Goal: Complete application form: Complete application form

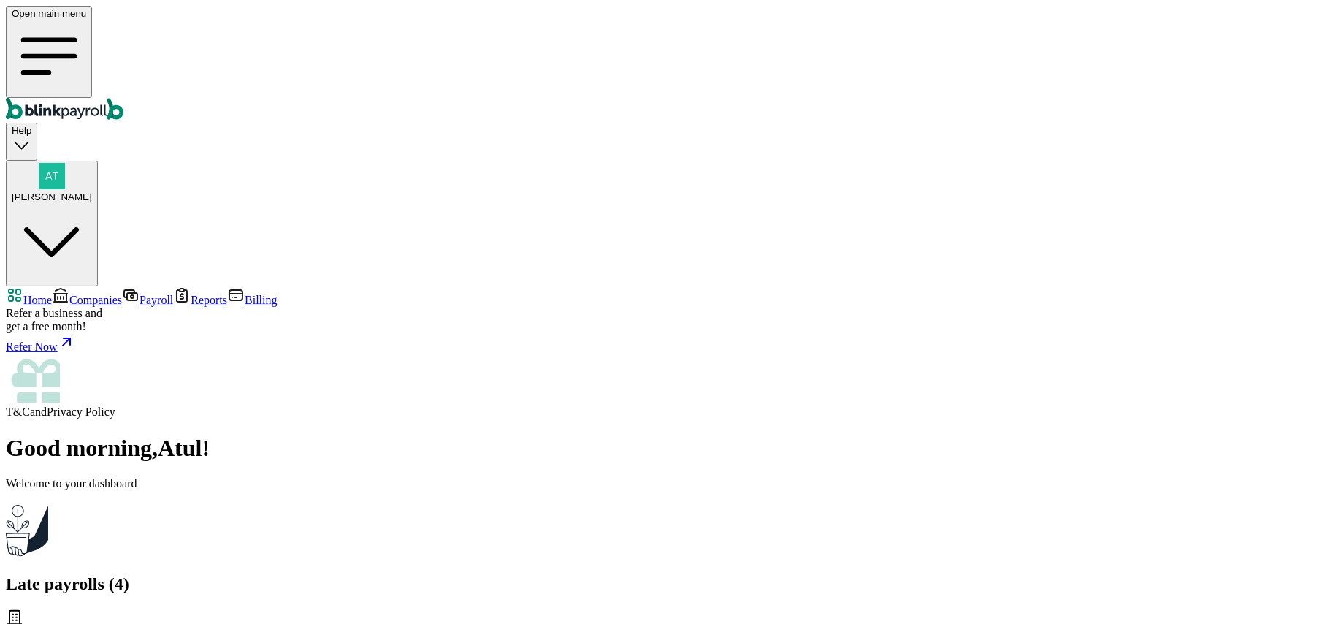
click at [91, 294] on span "Companies" at bounding box center [95, 300] width 53 height 12
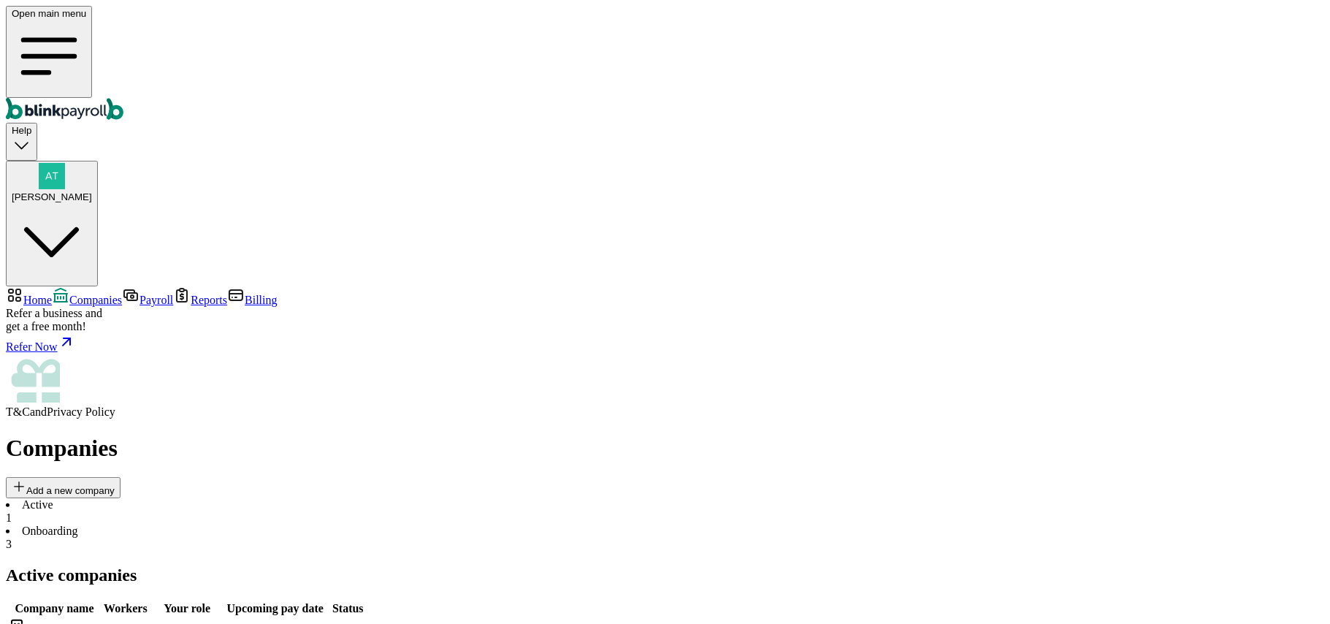
click at [342, 524] on li "Onboarding 3" at bounding box center [665, 537] width 1318 height 26
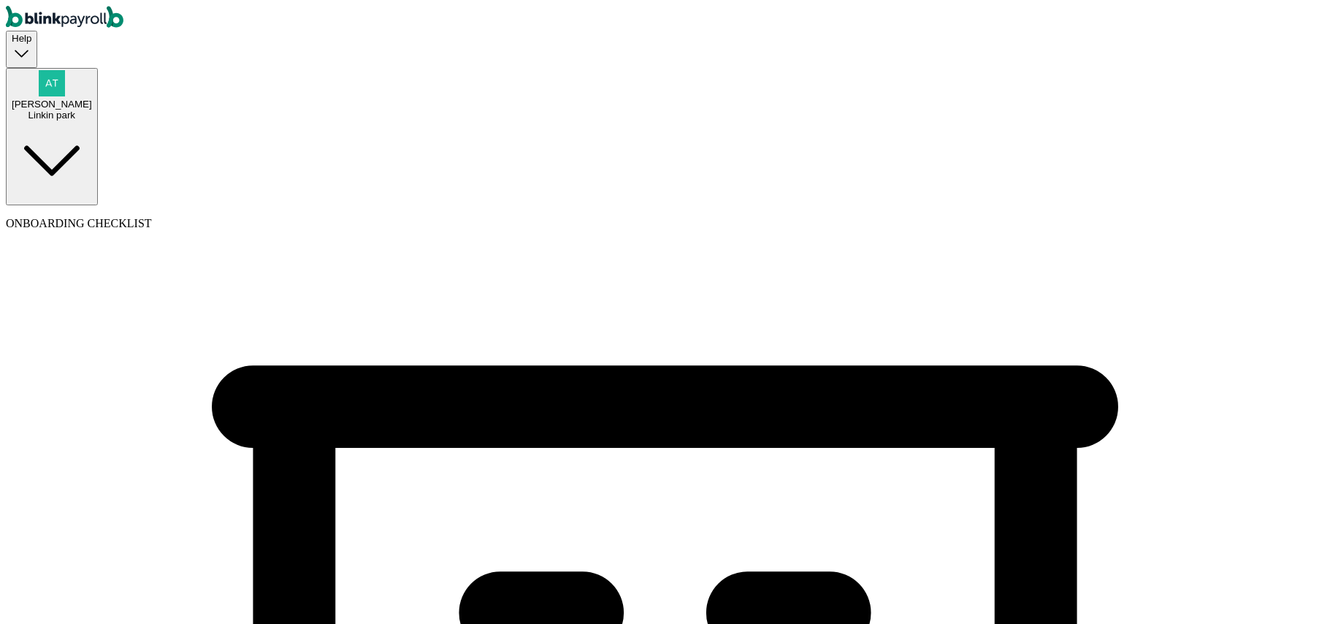
select select "Sole proprietorship"
select select "Auto or Machine Sales"
